Goal: Register for event/course

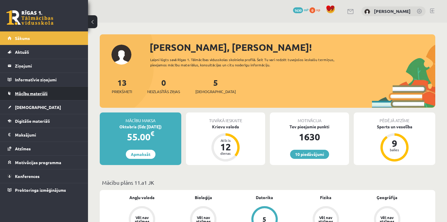
click at [38, 91] on span "Mācību materiāli" at bounding box center [31, 93] width 33 height 5
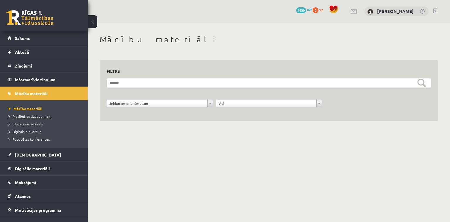
click at [14, 115] on span "Pieslēgties Uzdevumiem" at bounding box center [30, 116] width 43 height 5
click at [39, 121] on span "Literatūras saraksts" at bounding box center [26, 123] width 34 height 5
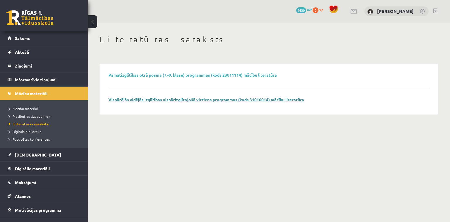
click at [179, 99] on link "Vispārējās vidējās izglītības vispārizglītojošā virziena programmas (kods 31016…" at bounding box center [207, 99] width 196 height 5
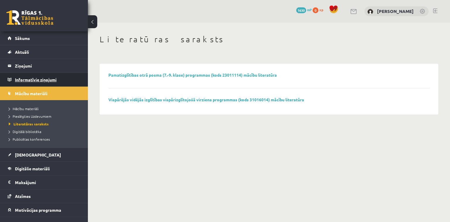
click at [45, 78] on legend "Informatīvie ziņojumi 0" at bounding box center [48, 79] width 66 height 13
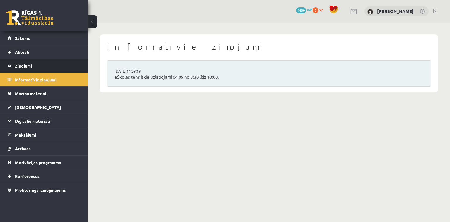
click at [22, 64] on legend "Ziņojumi 0" at bounding box center [48, 65] width 66 height 13
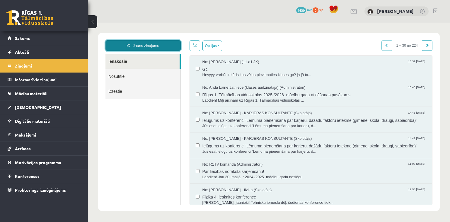
click at [145, 42] on link "Jauns ziņojums" at bounding box center [143, 45] width 75 height 11
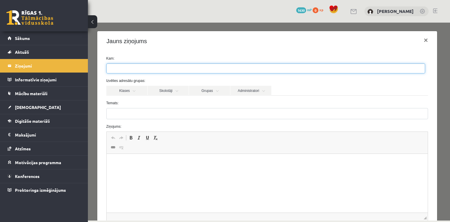
click at [134, 65] on ul at bounding box center [266, 68] width 319 height 9
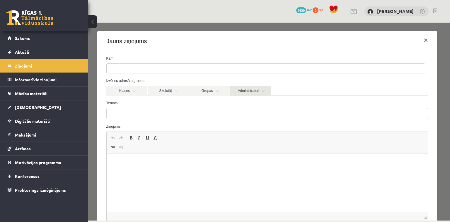
click at [243, 92] on link "Administratori" at bounding box center [251, 91] width 41 height 10
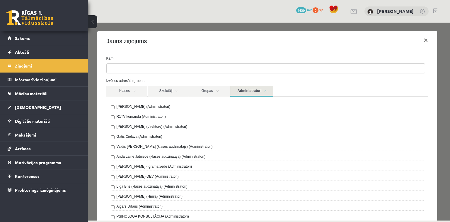
click at [141, 118] on label "R1TV komanda (Administratori)" at bounding box center [141, 116] width 49 height 5
click at [237, 92] on link "Administratori" at bounding box center [252, 91] width 43 height 11
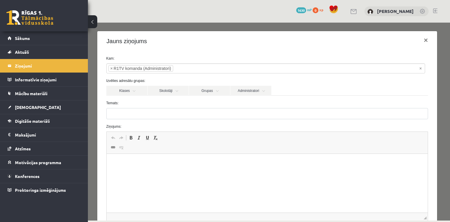
click at [220, 105] on label "Temats:" at bounding box center [267, 102] width 331 height 5
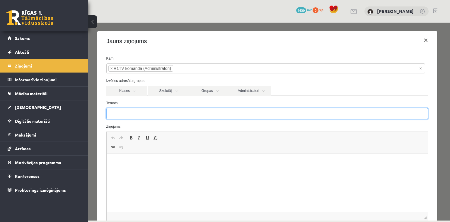
click at [220, 108] on input "Temats:" at bounding box center [267, 113] width 322 height 11
type input "**********"
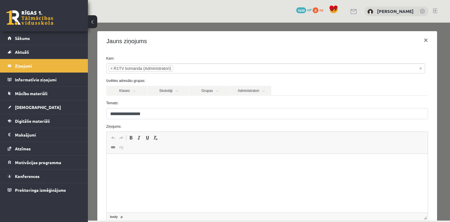
click at [198, 170] on html at bounding box center [267, 163] width 322 height 18
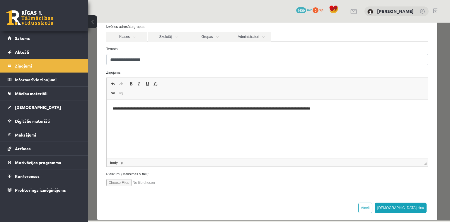
scroll to position [61, 0]
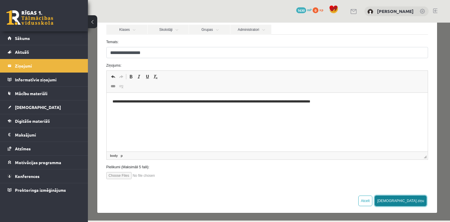
click at [419, 199] on button "Sūtīt ziņu" at bounding box center [401, 200] width 52 height 11
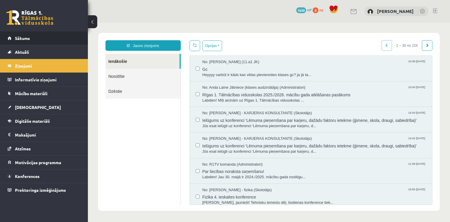
scroll to position [0, 0]
click at [16, 38] on span "Sākums" at bounding box center [22, 37] width 15 height 5
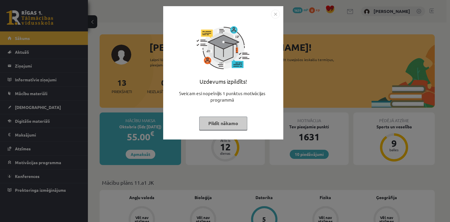
click at [16, 38] on div "Uzdevums izpildīts! Sveicam esi nopelnījis 1 punktus motivācijas programmā Pild…" at bounding box center [225, 111] width 450 height 222
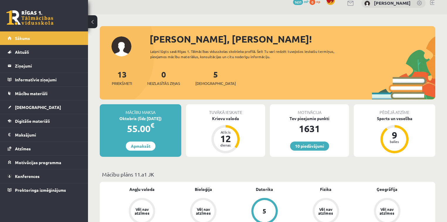
scroll to position [9, 0]
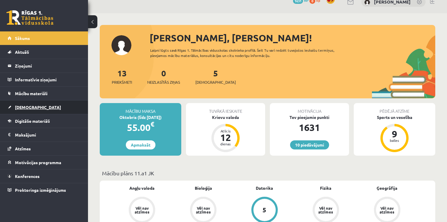
click at [55, 102] on link "[DEMOGRAPHIC_DATA]" at bounding box center [44, 106] width 73 height 13
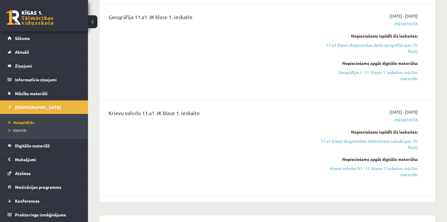
scroll to position [235, 0]
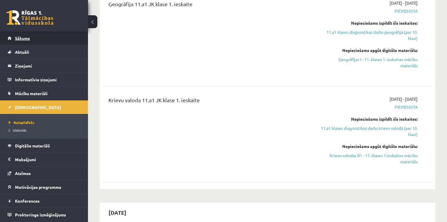
click at [23, 41] on link "Sākums" at bounding box center [44, 37] width 73 height 13
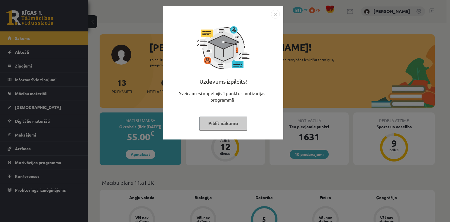
click at [228, 117] on button "Pildīt nākamo" at bounding box center [223, 122] width 48 height 13
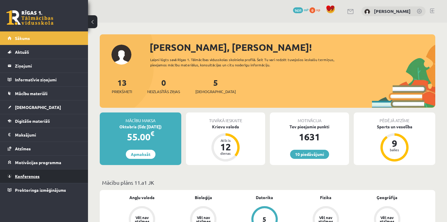
click at [35, 173] on span "Konferences" at bounding box center [27, 175] width 25 height 5
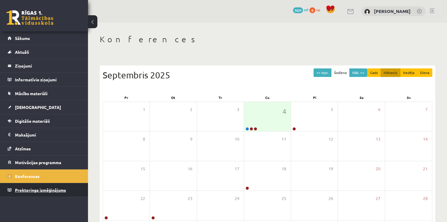
click at [34, 185] on link "Proktoringa izmēģinājums" at bounding box center [44, 189] width 73 height 13
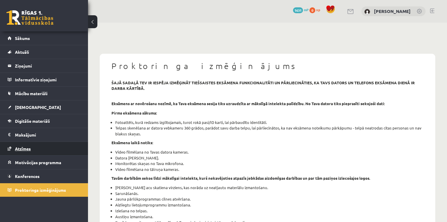
click at [43, 142] on link "Atzīmes" at bounding box center [44, 148] width 73 height 13
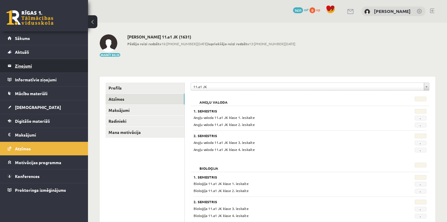
click at [28, 61] on legend "Ziņojumi 0" at bounding box center [48, 65] width 66 height 13
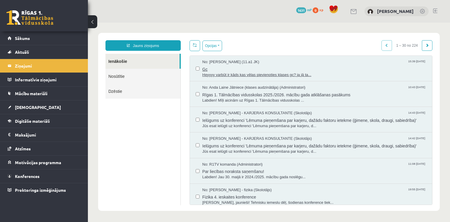
click at [205, 71] on span "Gc" at bounding box center [315, 68] width 224 height 7
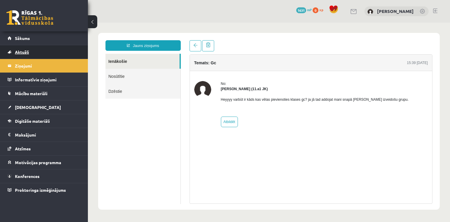
click at [32, 56] on link "Aktuāli" at bounding box center [44, 51] width 73 height 13
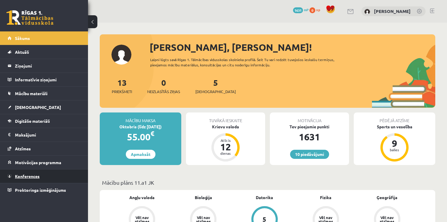
drag, startPoint x: 0, startPoint y: 0, endPoint x: 57, endPoint y: 169, distance: 178.4
click at [57, 169] on link "Konferences" at bounding box center [44, 175] width 73 height 13
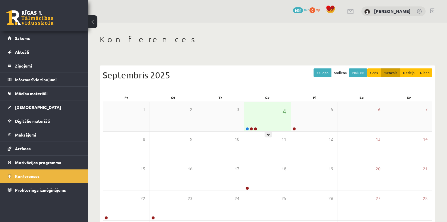
click at [270, 128] on div "4" at bounding box center [267, 116] width 47 height 29
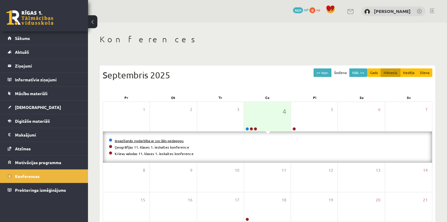
click at [145, 140] on link "Iepazīšanās nodarbība ar sociālo pedagogu" at bounding box center [149, 140] width 69 height 5
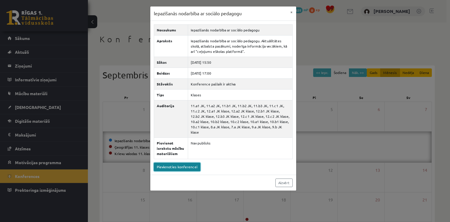
click at [177, 164] on link "Pievienoties konferencei" at bounding box center [177, 166] width 47 height 9
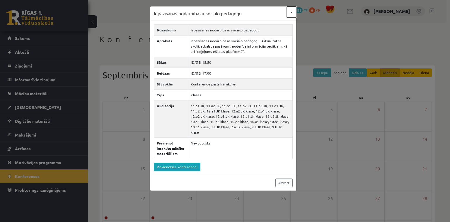
click at [293, 11] on button "×" at bounding box center [291, 11] width 9 height 11
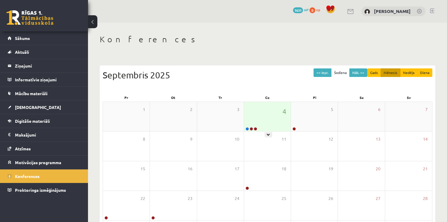
click at [260, 121] on div "4" at bounding box center [267, 116] width 47 height 29
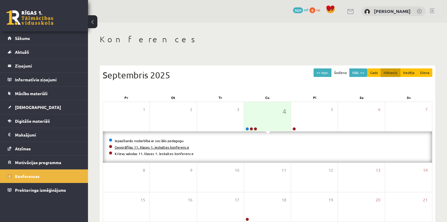
click at [179, 147] on link "Ģeogrāfijas 11. klases 1. ieskaites konference" at bounding box center [152, 147] width 74 height 5
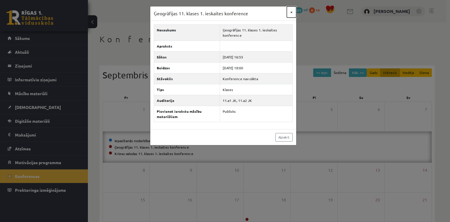
click at [291, 10] on button "×" at bounding box center [291, 11] width 9 height 11
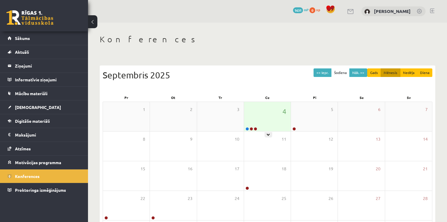
click at [251, 120] on div "4" at bounding box center [267, 116] width 47 height 29
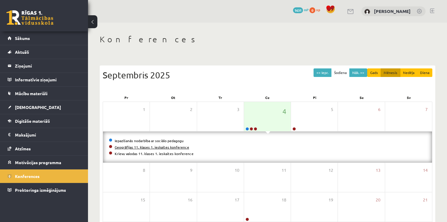
click at [164, 147] on link "Ģeogrāfijas 11. klases 1. ieskaites konference" at bounding box center [152, 147] width 74 height 5
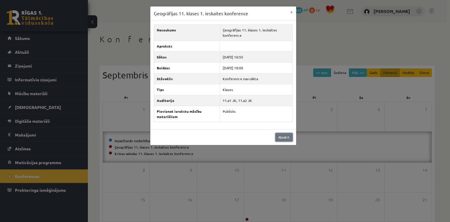
click at [284, 139] on link "Aizvērt" at bounding box center [284, 137] width 17 height 9
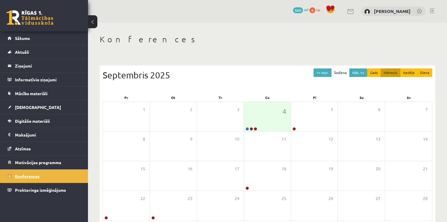
click at [39, 175] on span "Konferences" at bounding box center [27, 175] width 25 height 5
click at [262, 125] on div "4" at bounding box center [267, 116] width 47 height 29
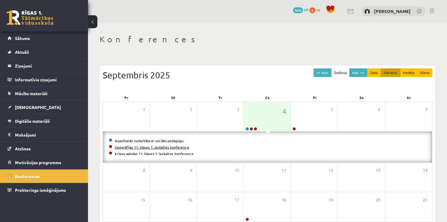
click at [160, 147] on link "Ģeogrāfijas 11. klases 1. ieskaites konference" at bounding box center [152, 147] width 74 height 5
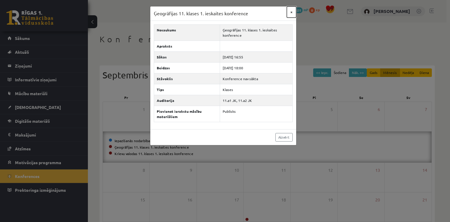
click at [293, 12] on button "×" at bounding box center [291, 11] width 9 height 11
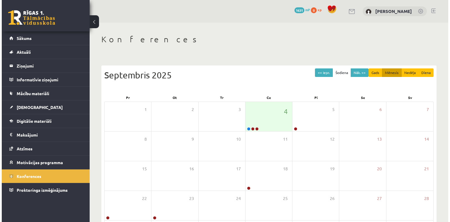
scroll to position [1, 0]
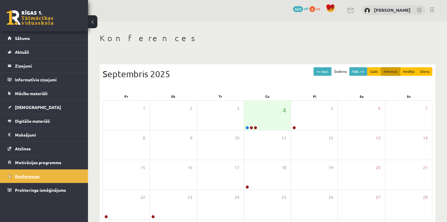
click at [28, 174] on span "Konferences" at bounding box center [27, 175] width 25 height 5
click at [25, 176] on span "Konferences" at bounding box center [27, 175] width 25 height 5
click at [26, 176] on span "Konferences" at bounding box center [27, 175] width 25 height 5
click at [272, 118] on div "4" at bounding box center [267, 115] width 47 height 29
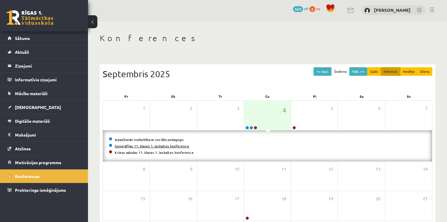
click at [124, 143] on link "Ģeogrāfijas 11. klases 1. ieskaites konference" at bounding box center [152, 145] width 74 height 5
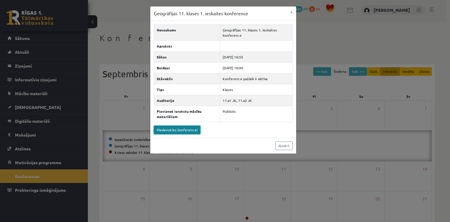
click at [172, 129] on link "Pievienoties konferencei" at bounding box center [177, 130] width 47 height 9
